Goal: Task Accomplishment & Management: Manage account settings

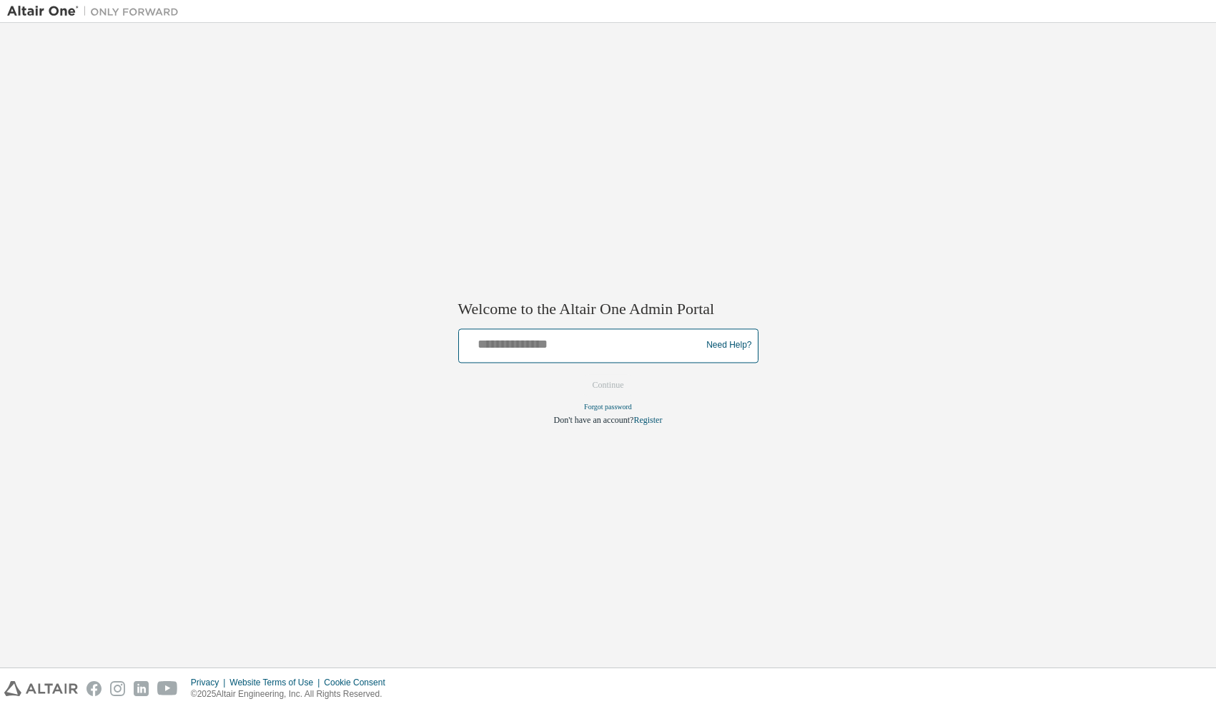
click at [490, 343] on input "text" at bounding box center [582, 342] width 235 height 21
type input "**********"
click at [596, 382] on button "Continue" at bounding box center [609, 384] width 62 height 21
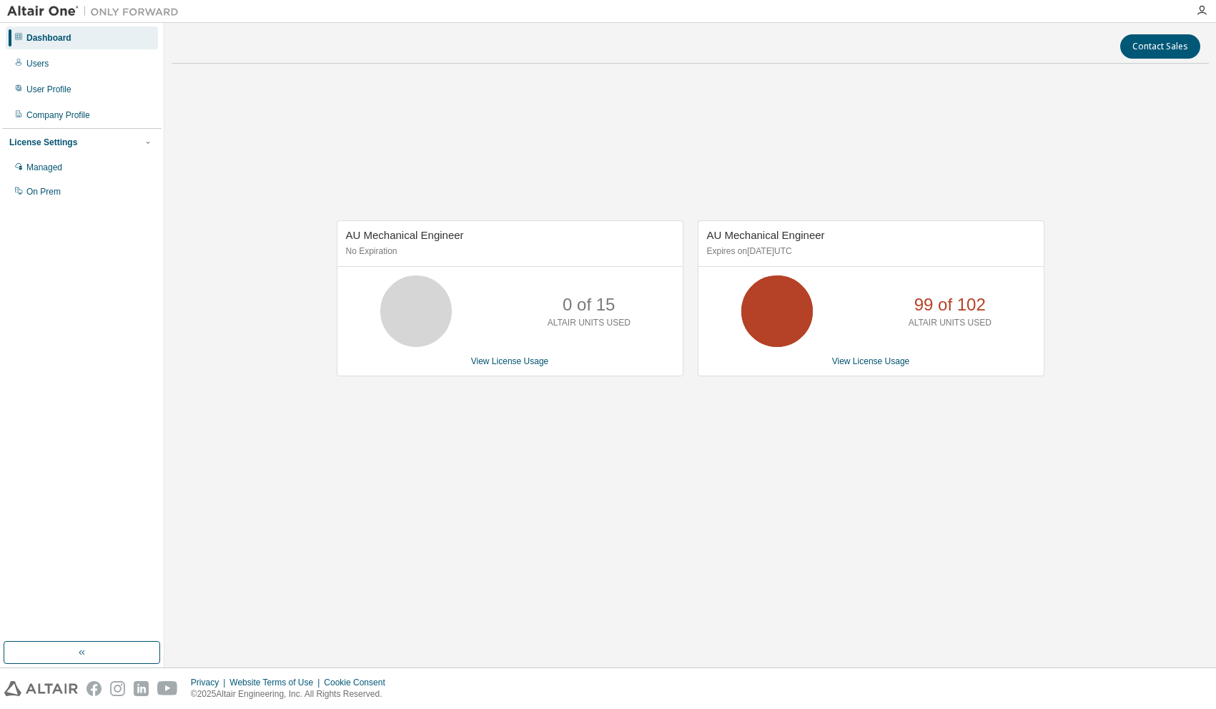
click at [892, 542] on div "Contact Sales AU Mechanical Engineer No Expiration 0 of 15 ALTAIR UNITS USED Vi…" at bounding box center [691, 345] width 1038 height 630
click at [45, 31] on div "Dashboard" at bounding box center [82, 37] width 152 height 23
click at [1064, 148] on div "AU Mechanical Engineer No Expiration 0 of 15 ALTAIR UNITS USED View License Usa…" at bounding box center [691, 305] width 1038 height 461
drag, startPoint x: 865, startPoint y: 429, endPoint x: 863, endPoint y: 414, distance: 15.2
click at [865, 429] on div "AU Mechanical Engineer No Expiration 0 of 15 ALTAIR UNITS USED View License Usa…" at bounding box center [691, 305] width 1038 height 461
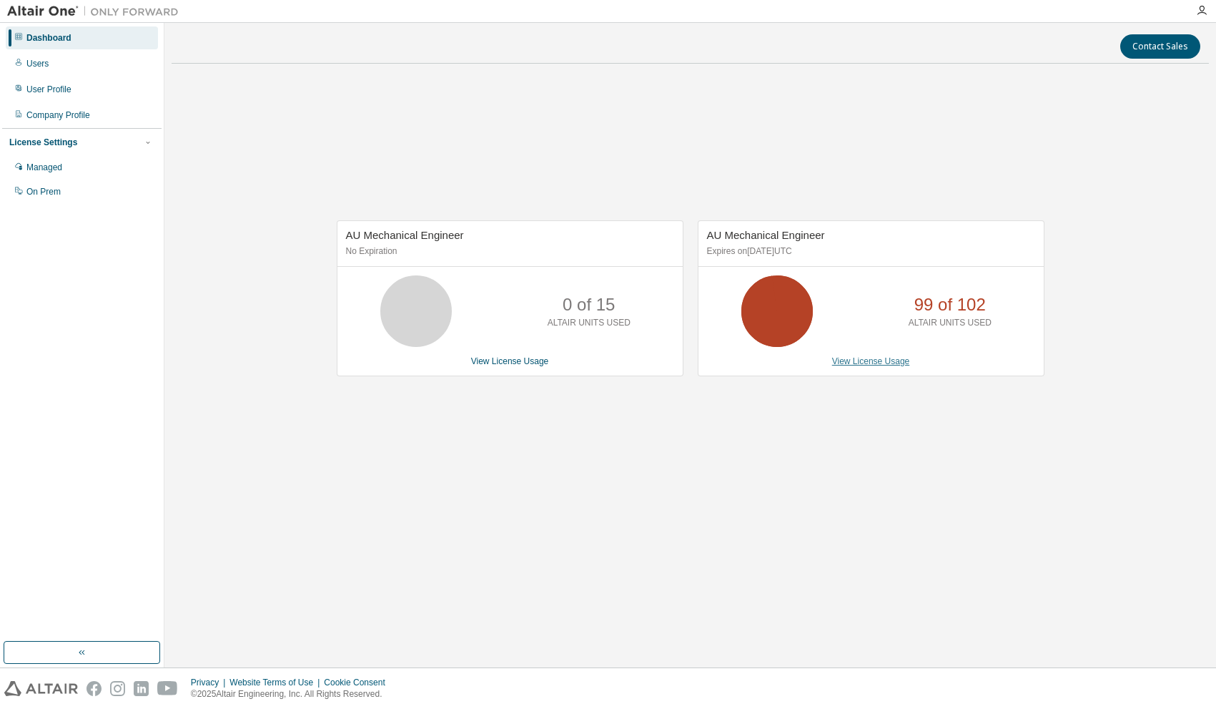
click at [865, 364] on link "View License Usage" at bounding box center [871, 361] width 78 height 10
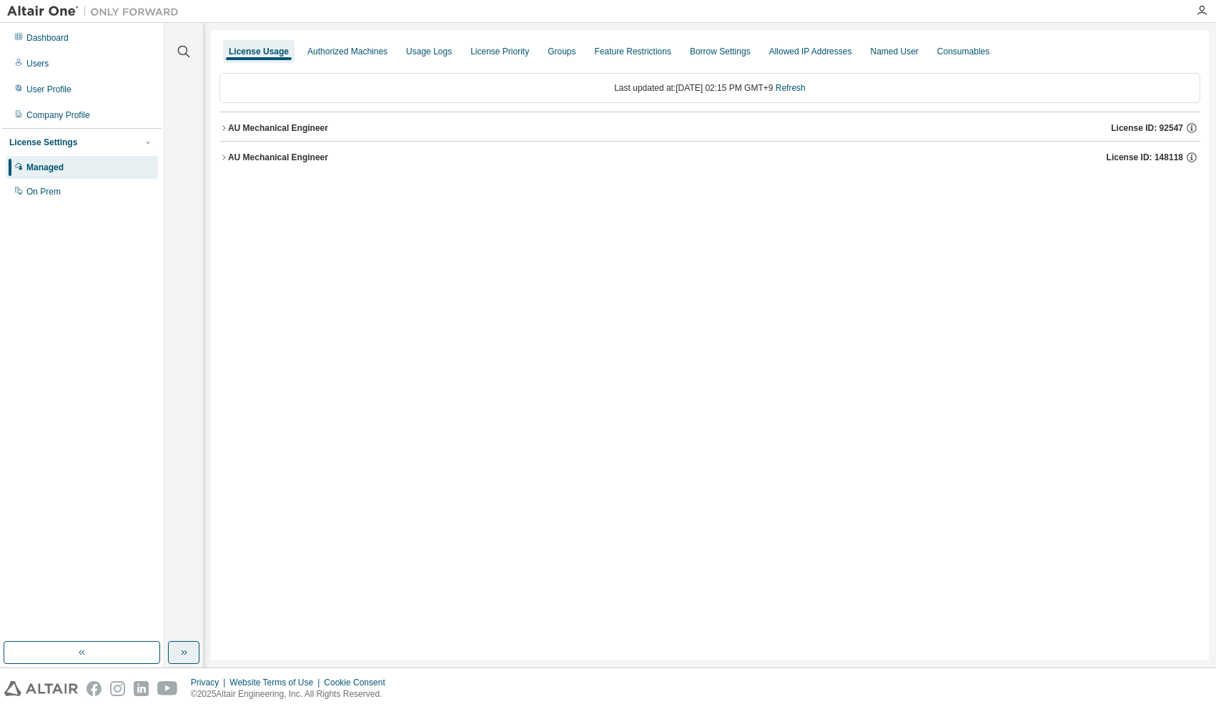
click at [176, 649] on button "button" at bounding box center [183, 652] width 31 height 23
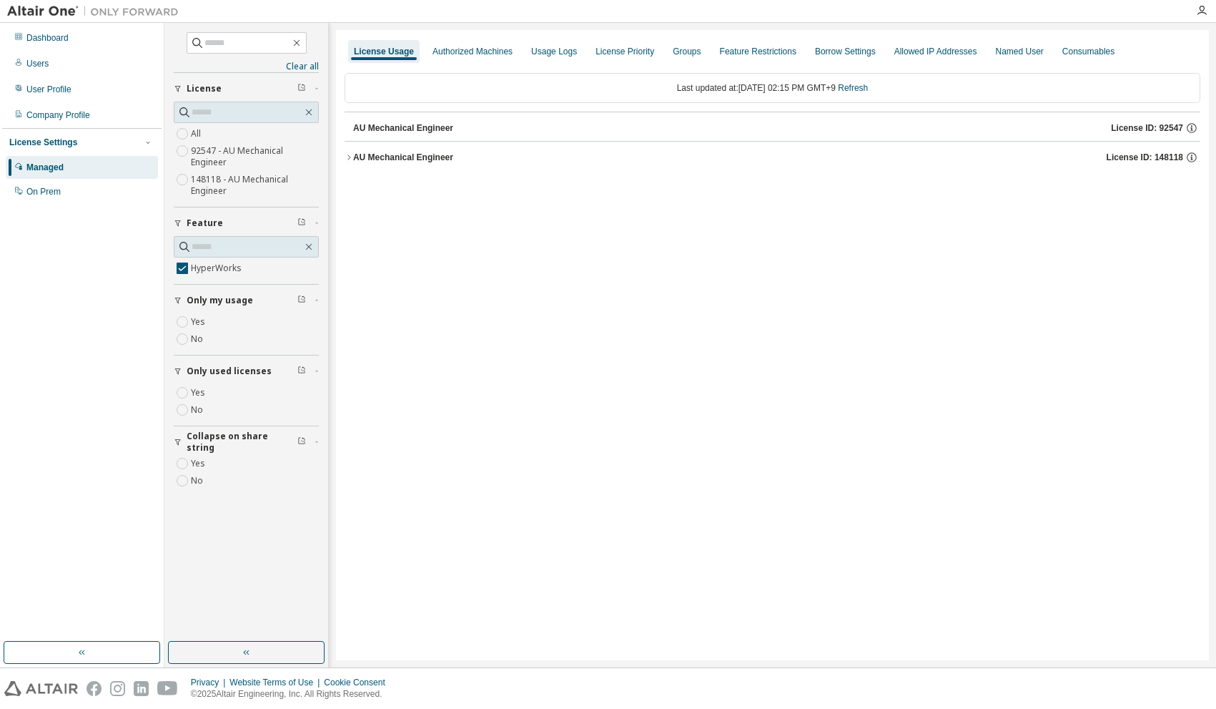
click at [349, 156] on icon "button" at bounding box center [349, 156] width 3 height 5
click at [360, 185] on icon "button" at bounding box center [362, 186] width 9 height 9
